Goal: Task Accomplishment & Management: Use online tool/utility

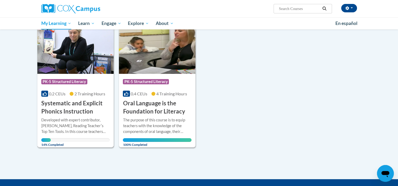
click at [75, 109] on h3 "Systematic and Explicit Phonics Instruction" at bounding box center [75, 107] width 69 height 16
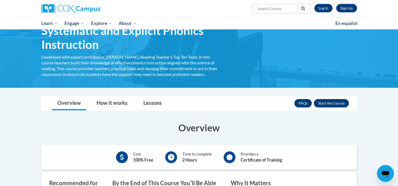
scroll to position [27, 0]
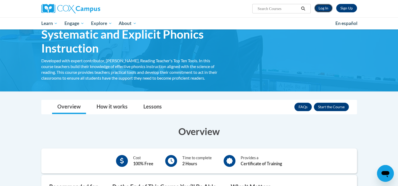
click at [322, 8] on link "Log In" at bounding box center [323, 8] width 18 height 8
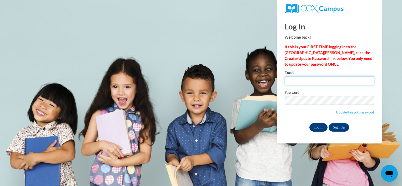
type input "[EMAIL_ADDRESS][DOMAIN_NAME]"
click at [318, 126] on input "Log In" at bounding box center [318, 127] width 18 height 8
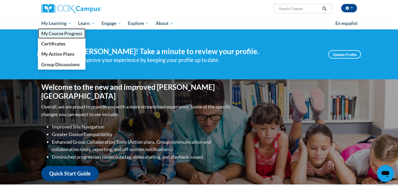
click at [57, 33] on span "My Course Progress" at bounding box center [61, 34] width 41 height 6
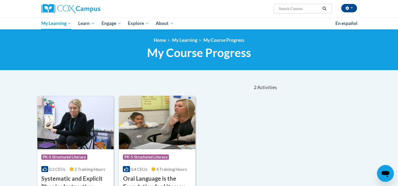
click at [88, 177] on h3 "Systematic and Explicit Phonics Instruction" at bounding box center [75, 183] width 69 height 16
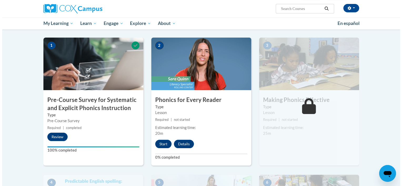
scroll to position [100, 0]
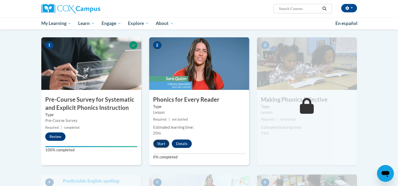
click at [164, 143] on button "Start" at bounding box center [161, 144] width 16 height 8
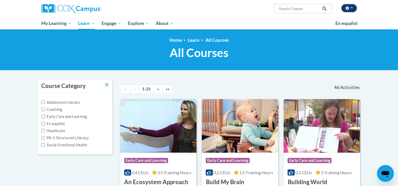
click at [350, 7] on button "button" at bounding box center [349, 8] width 16 height 8
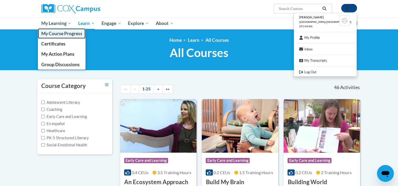
click at [57, 33] on span "My Course Progress" at bounding box center [61, 34] width 41 height 6
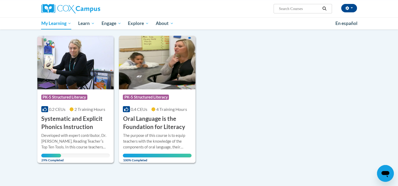
scroll to position [63, 0]
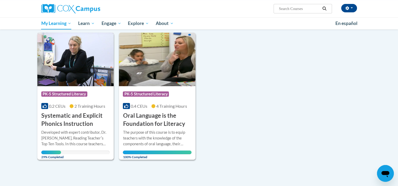
click at [62, 121] on h3 "Systematic and Explicit Phonics Instruction" at bounding box center [75, 120] width 69 height 16
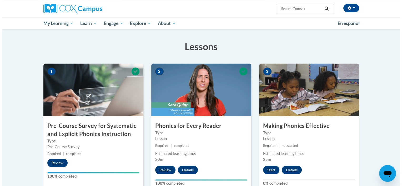
scroll to position [84, 0]
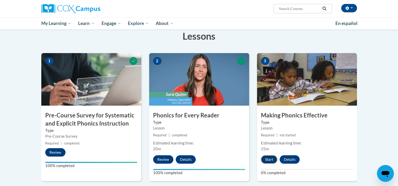
click at [268, 160] on button "Start" at bounding box center [269, 159] width 16 height 8
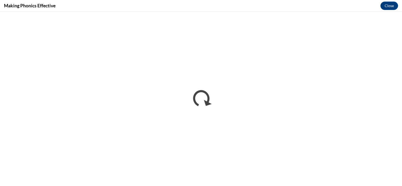
scroll to position [0, 0]
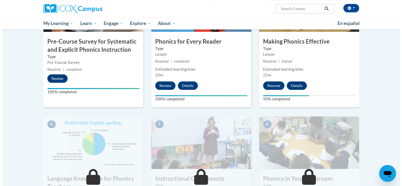
scroll to position [168, 0]
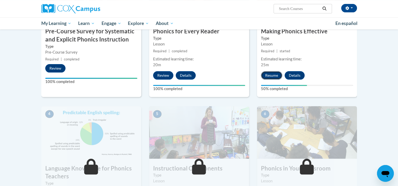
click at [275, 75] on button "Resume" at bounding box center [271, 75] width 21 height 8
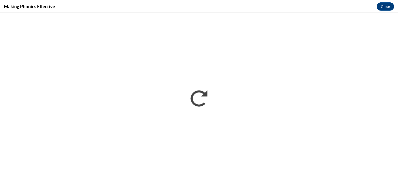
scroll to position [0, 0]
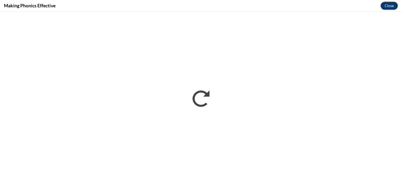
click at [388, 6] on button "Close" at bounding box center [389, 6] width 18 height 8
